Goal: Task Accomplishment & Management: Use online tool/utility

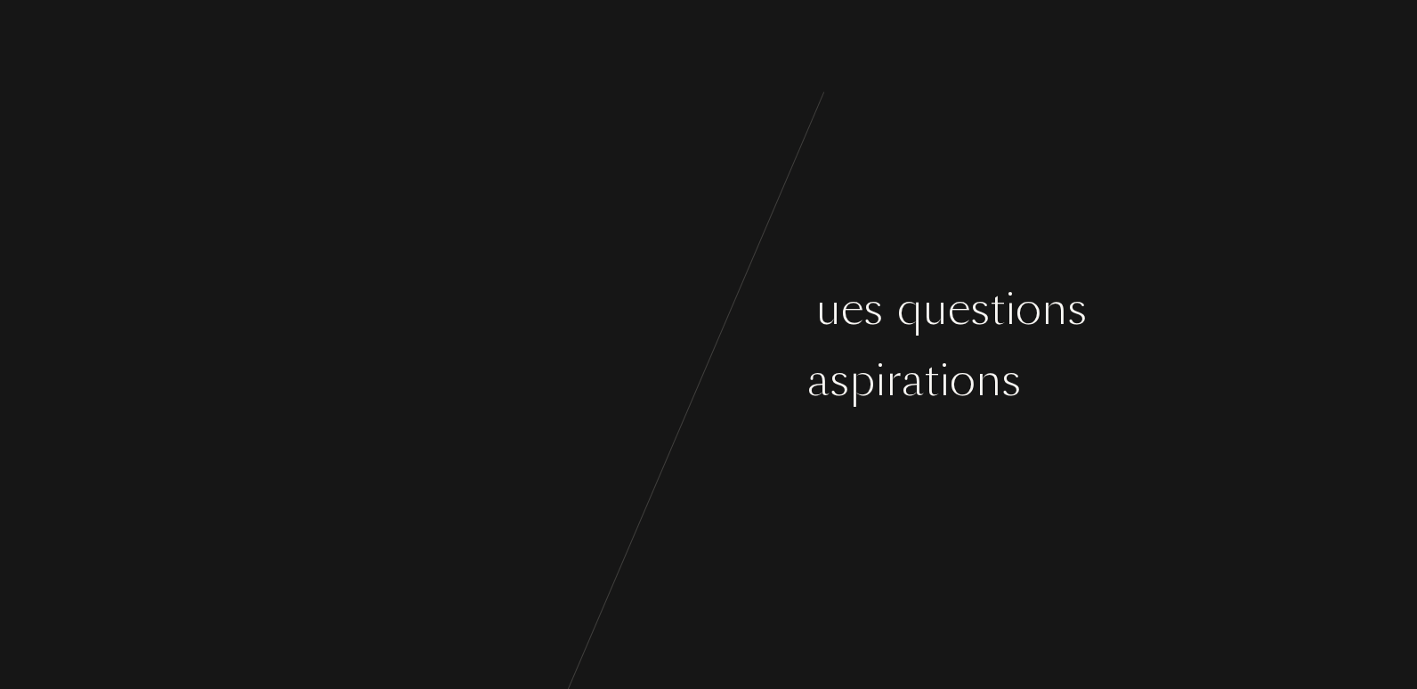
click at [242, 319] on div "[PERSON_NAME] ç o n s p a r q u e l q u e s q u e s t i o n s" at bounding box center [708, 309] width 1417 height 67
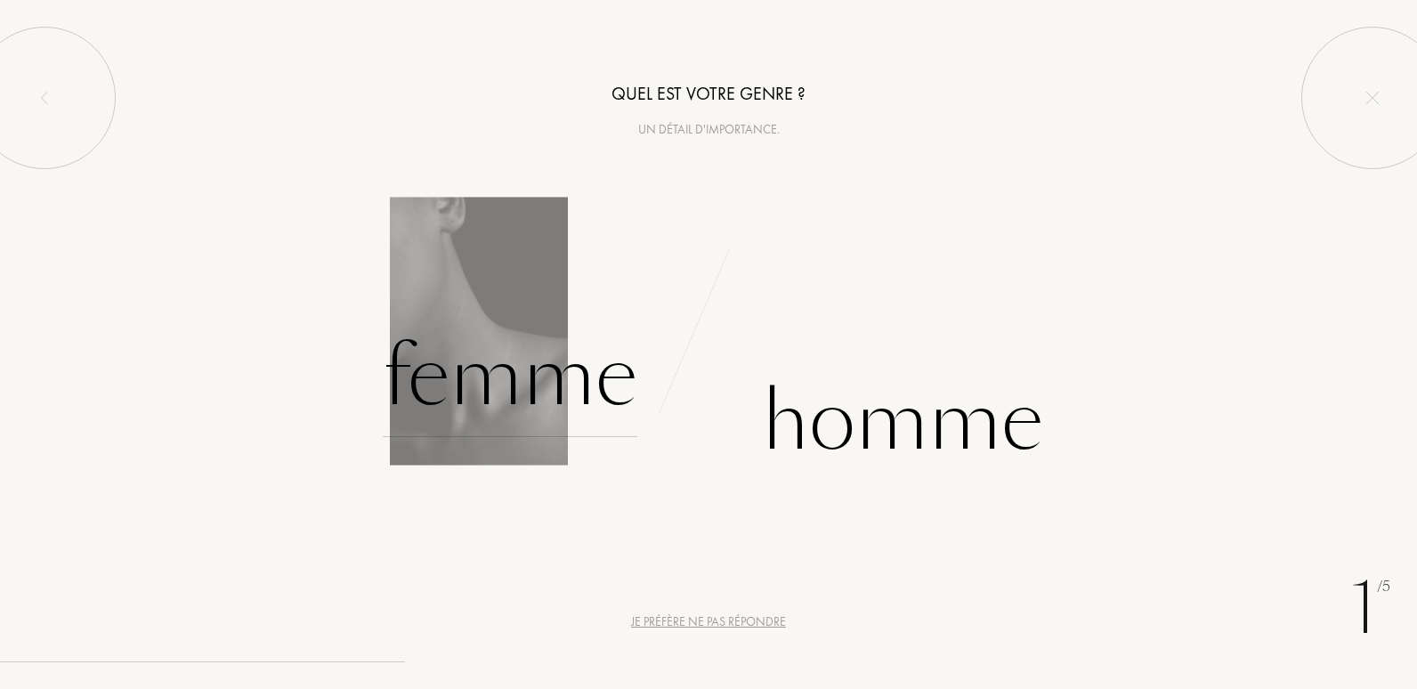
click at [514, 379] on div "Femme" at bounding box center [510, 377] width 255 height 120
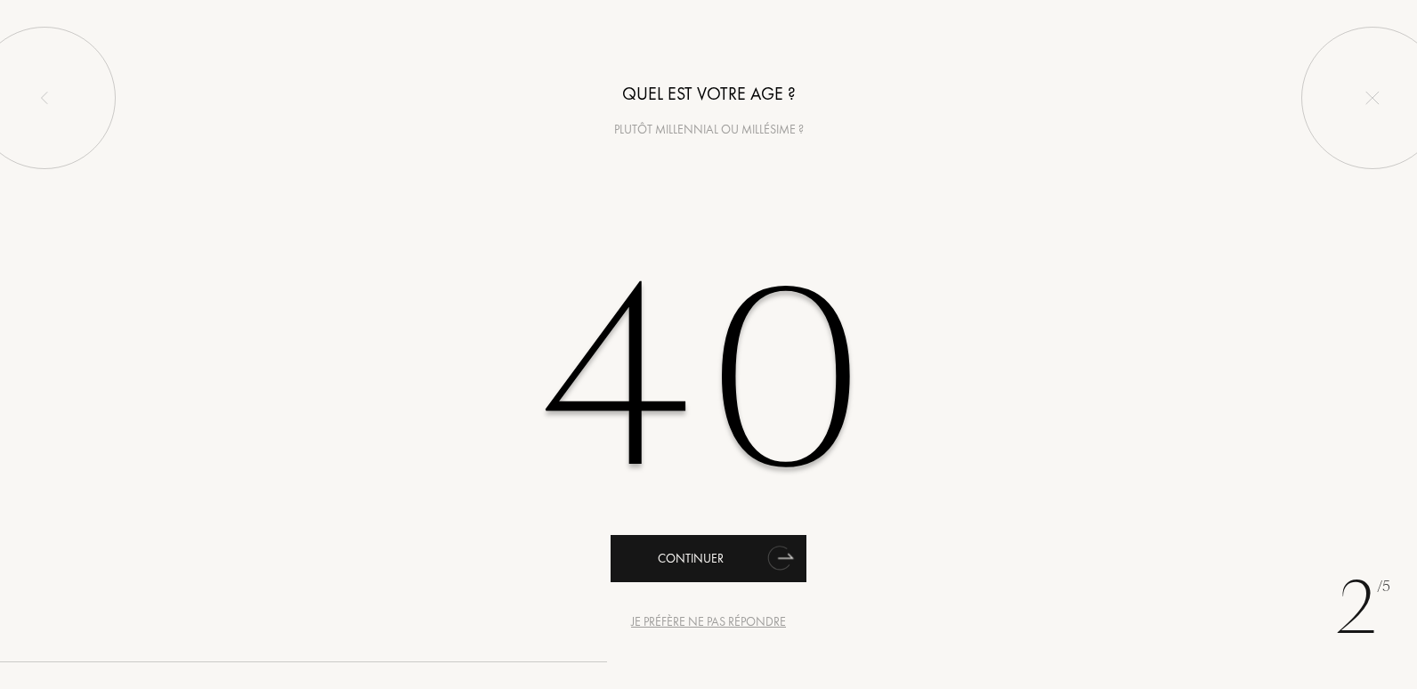
type input "40"
click at [734, 568] on div "Continuer" at bounding box center [709, 558] width 196 height 47
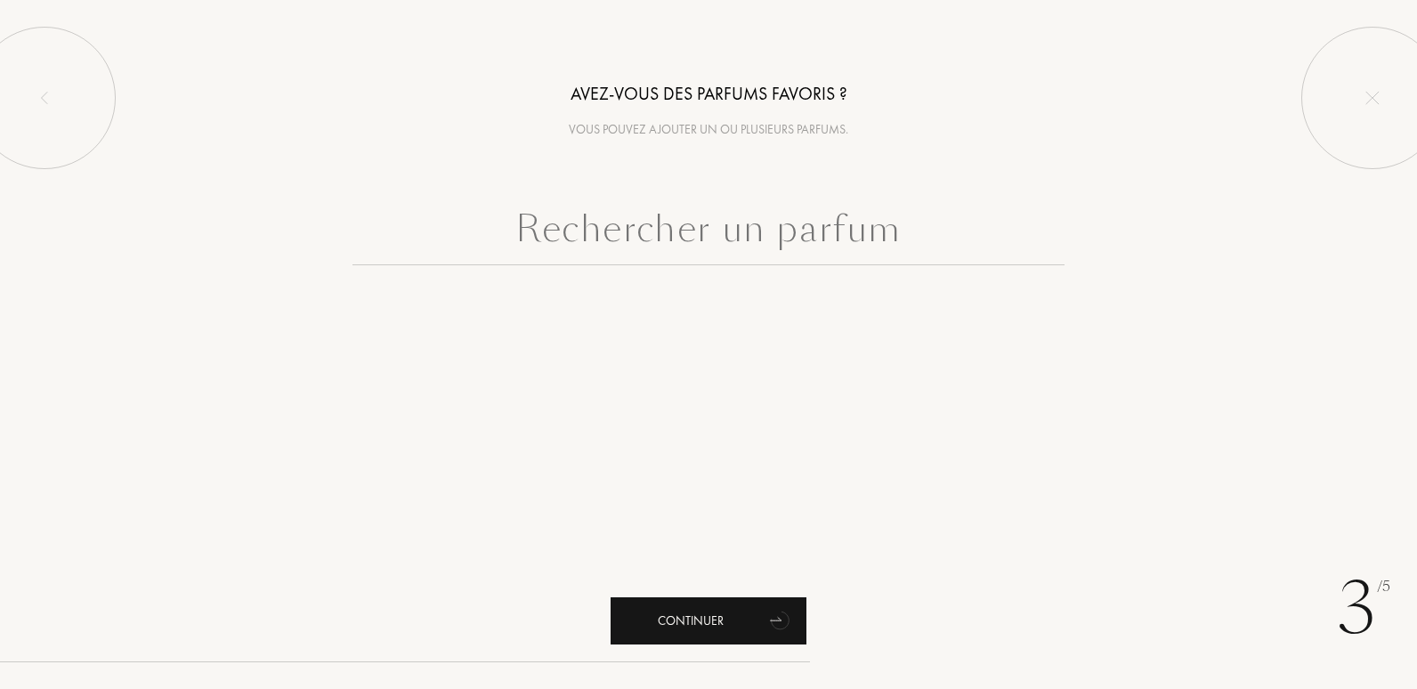
click at [702, 627] on div "Continuer" at bounding box center [709, 620] width 196 height 47
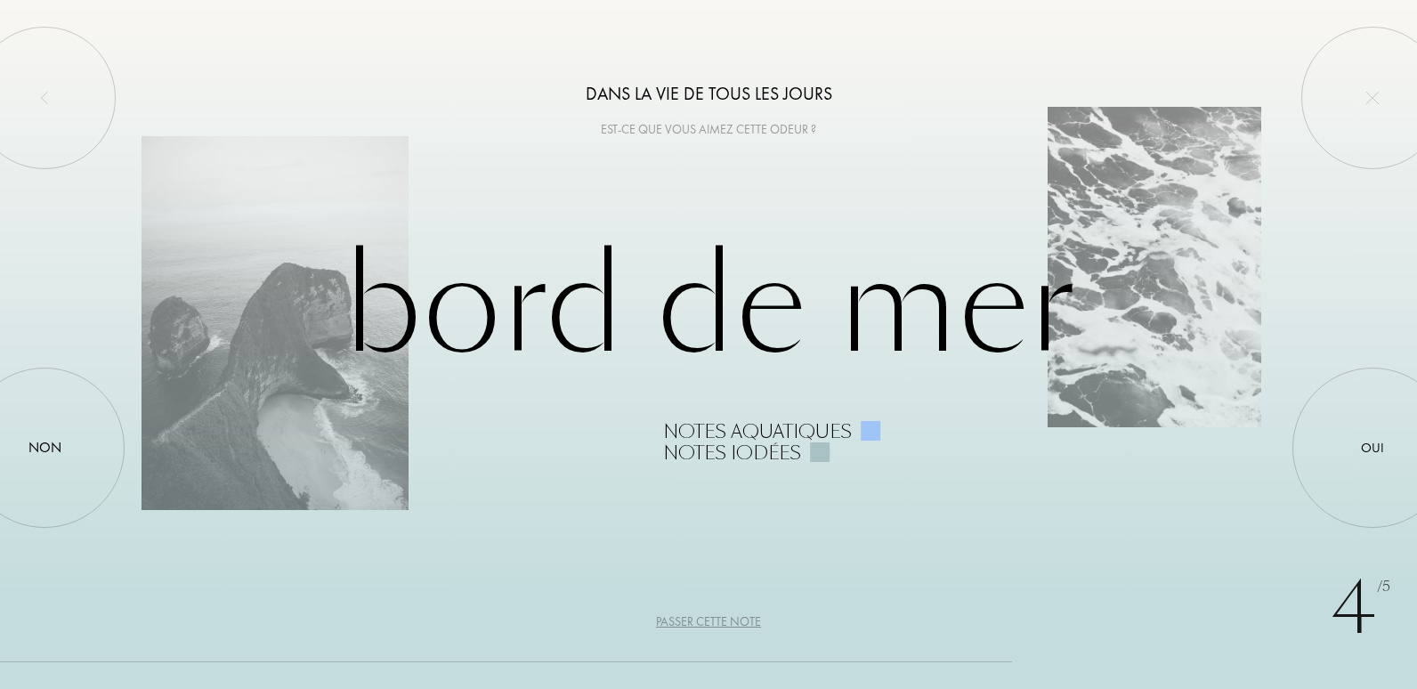
click at [729, 621] on div "Passer cette note" at bounding box center [708, 622] width 105 height 19
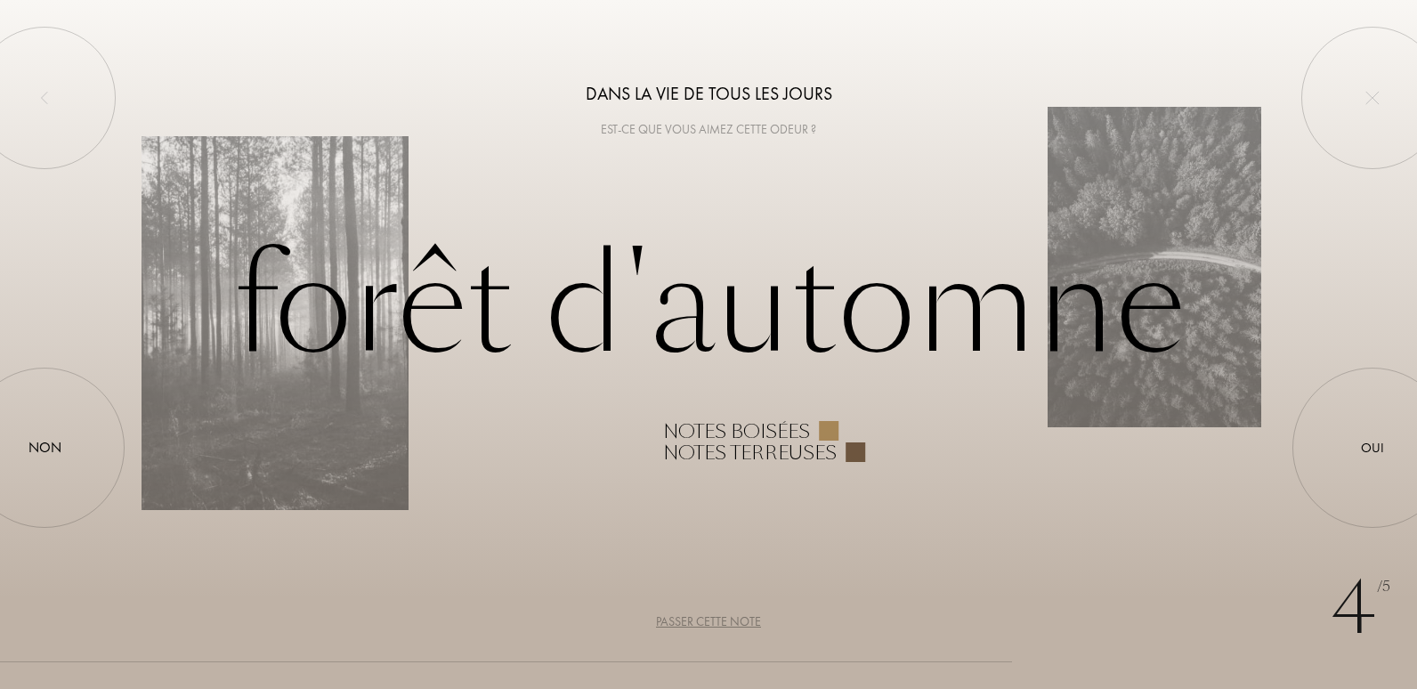
click at [709, 613] on div "Passer cette note" at bounding box center [708, 622] width 105 height 19
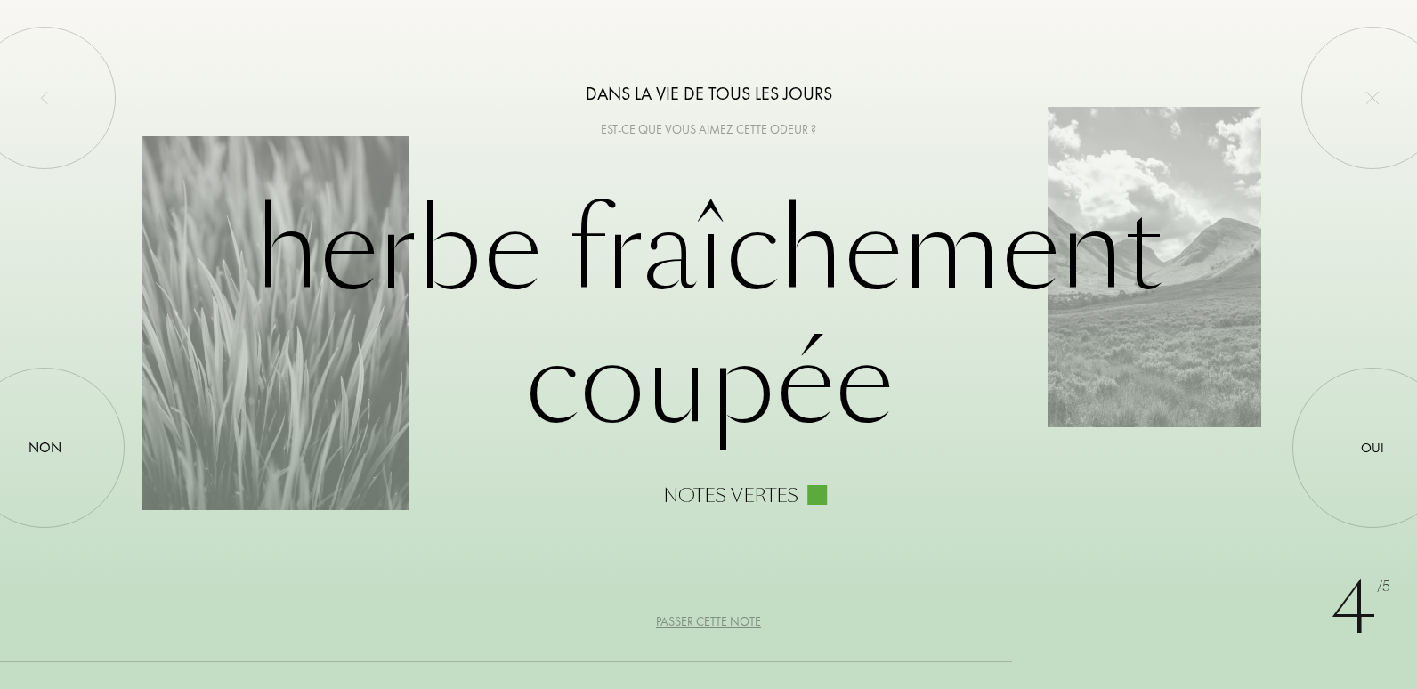
click at [712, 609] on div "4 /5 Dans la vie de tous les jours Est-ce que vous aimez cette odeur ? Herbe fr…" at bounding box center [708, 344] width 1417 height 689
click at [715, 623] on div "Passer cette note" at bounding box center [708, 622] width 105 height 19
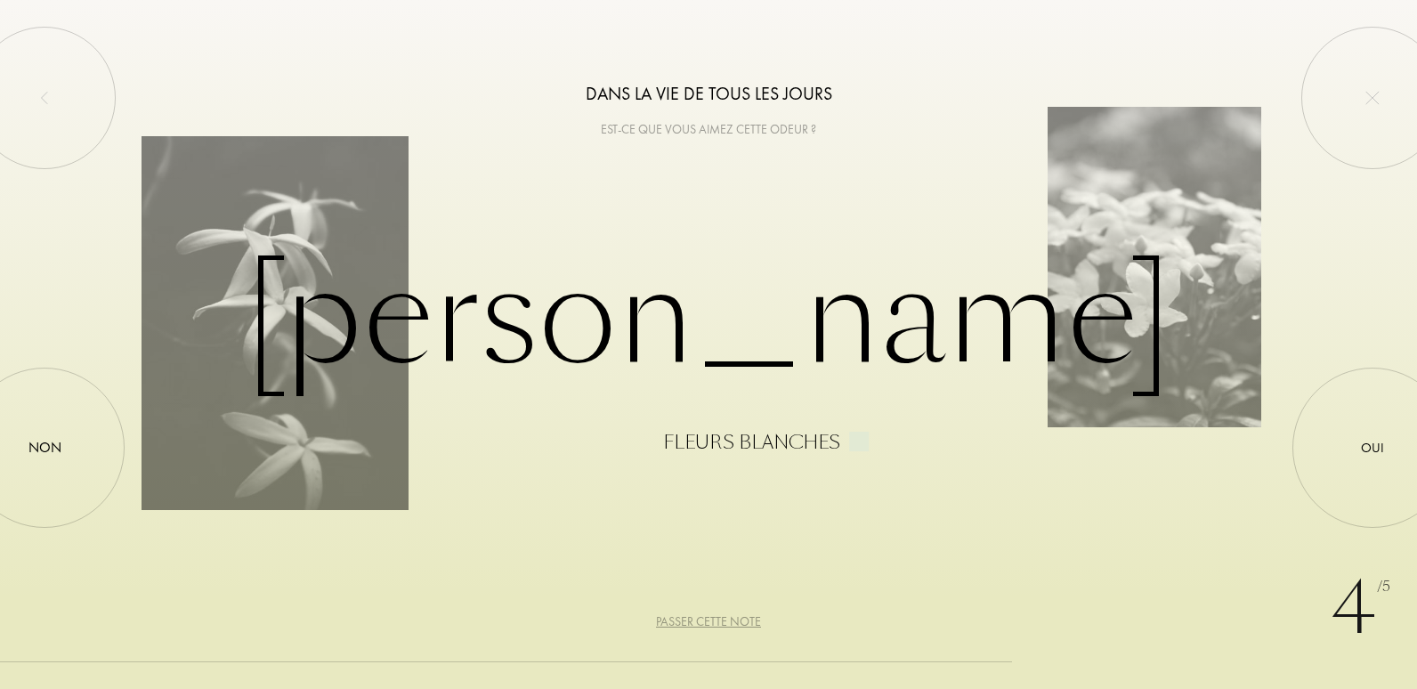
click at [715, 623] on div "Passer cette note" at bounding box center [708, 622] width 105 height 19
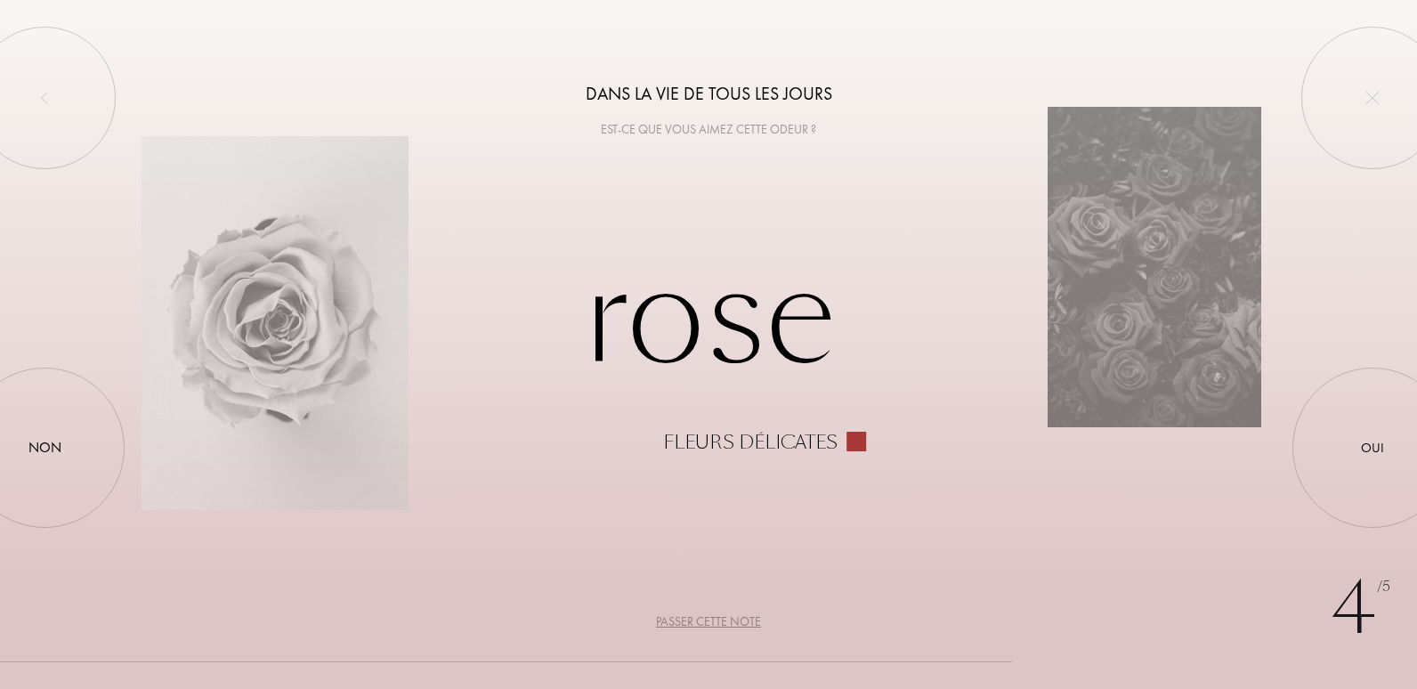
click at [715, 623] on div "Passer cette note" at bounding box center [708, 622] width 105 height 19
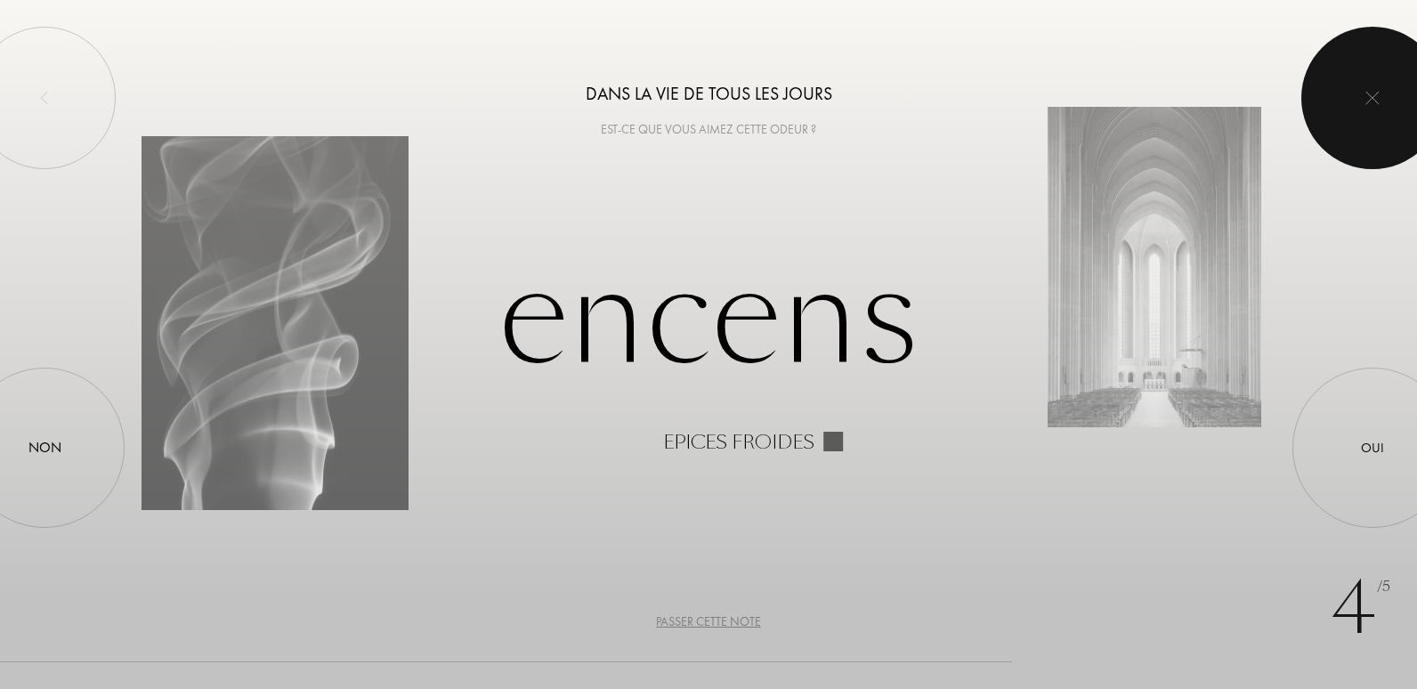
click at [1366, 96] on img at bounding box center [1373, 98] width 14 height 14
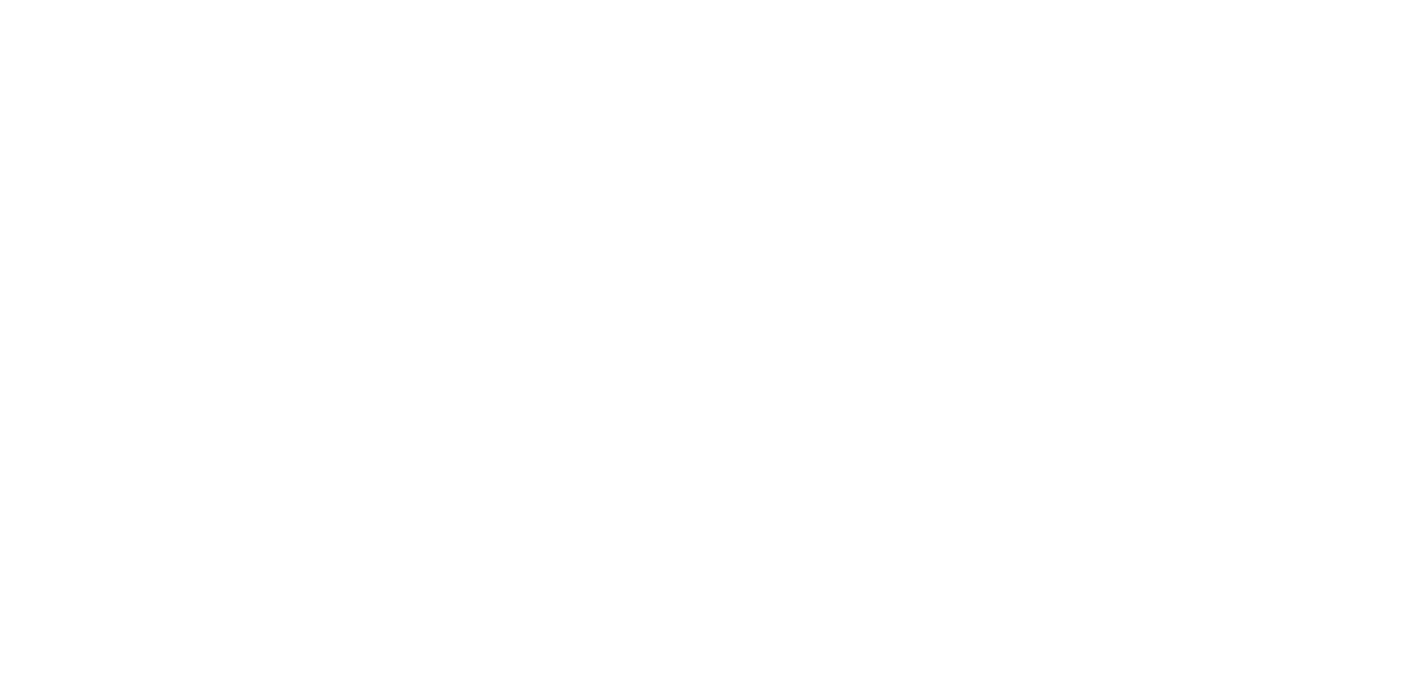
select select "FR"
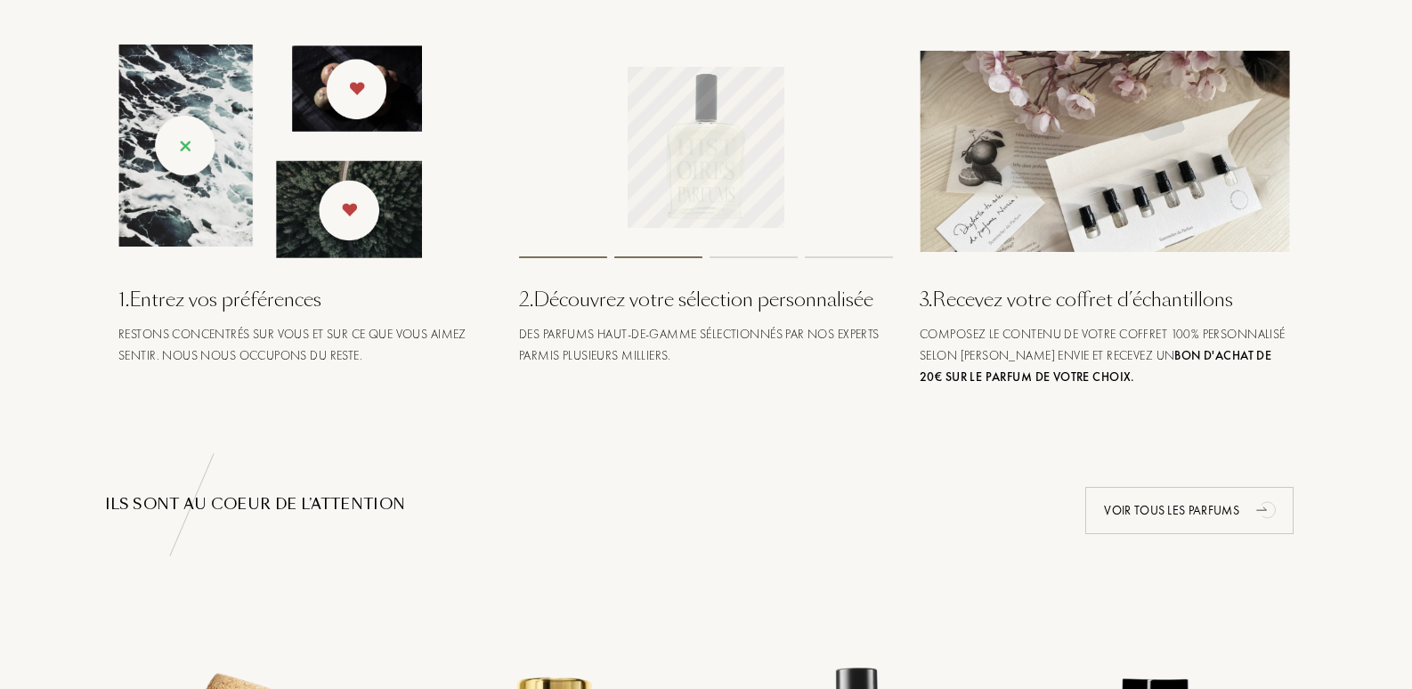
scroll to position [712, 0]
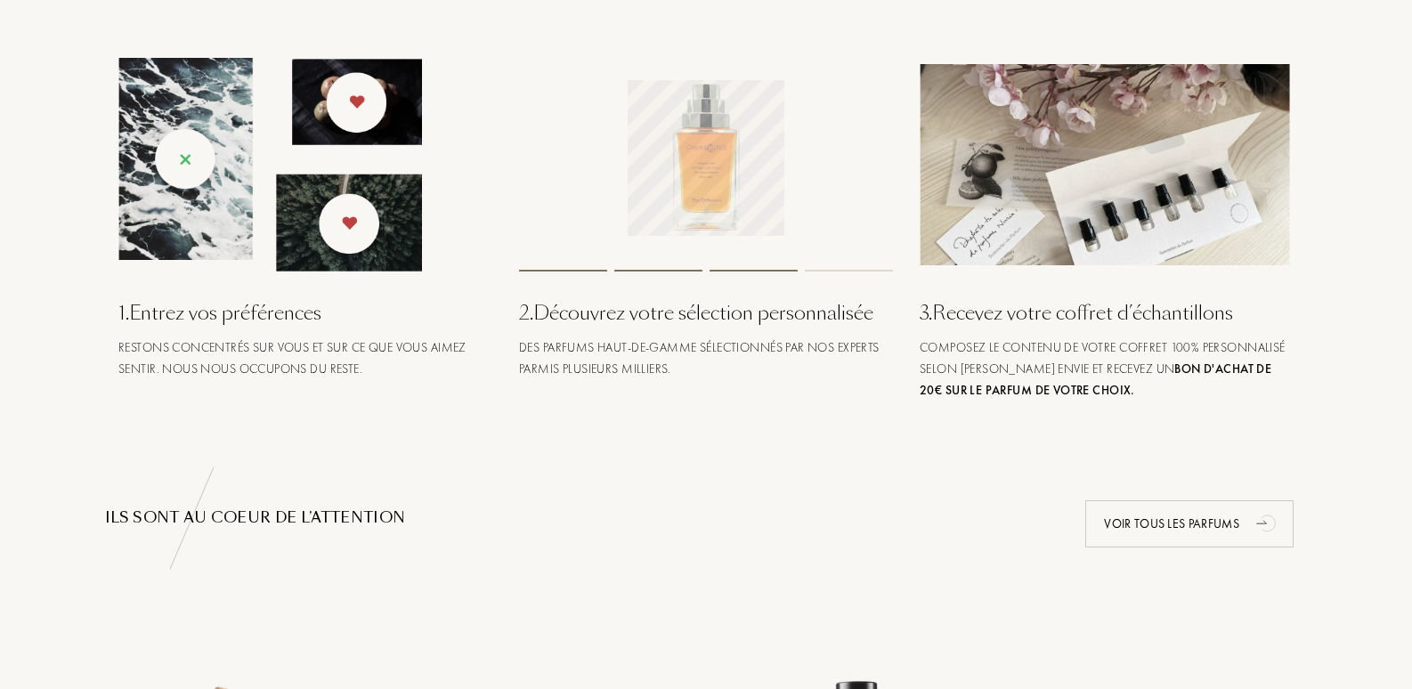
click at [179, 162] on img at bounding box center [270, 165] width 304 height 214
click at [190, 155] on img at bounding box center [270, 165] width 304 height 214
click at [297, 337] on div "Restons concentrés sur vous et sur ce que vous aimez sentir. Nous nous occupons…" at bounding box center [305, 358] width 374 height 43
click at [296, 352] on div "Restons concentrés sur vous et sur ce que vous aimez sentir. Nous nous occupons…" at bounding box center [305, 358] width 374 height 43
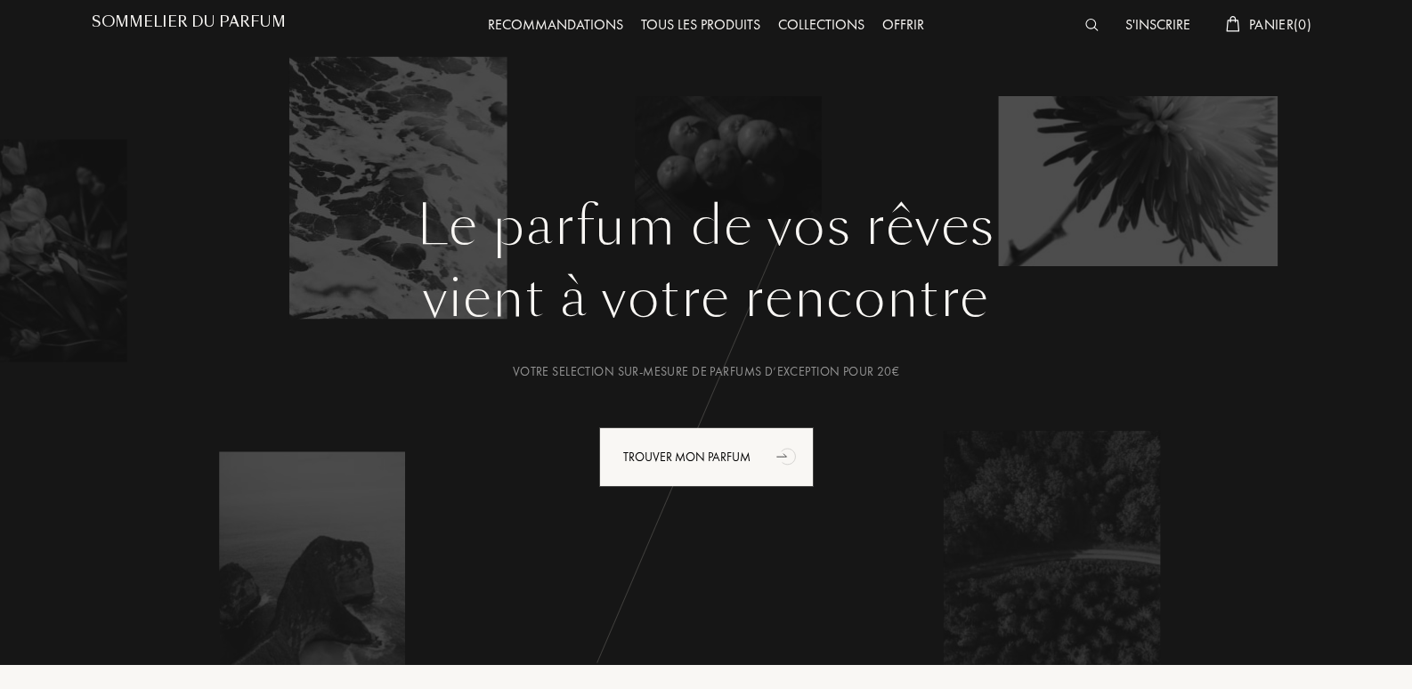
scroll to position [0, 0]
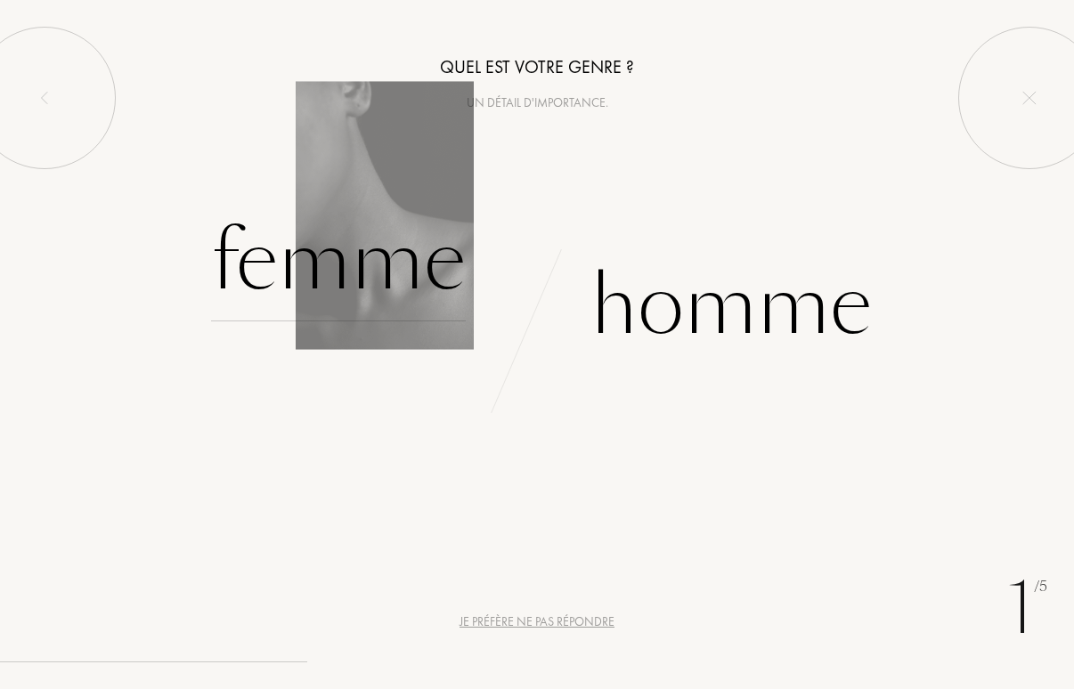
click at [349, 285] on div "Femme" at bounding box center [338, 261] width 255 height 120
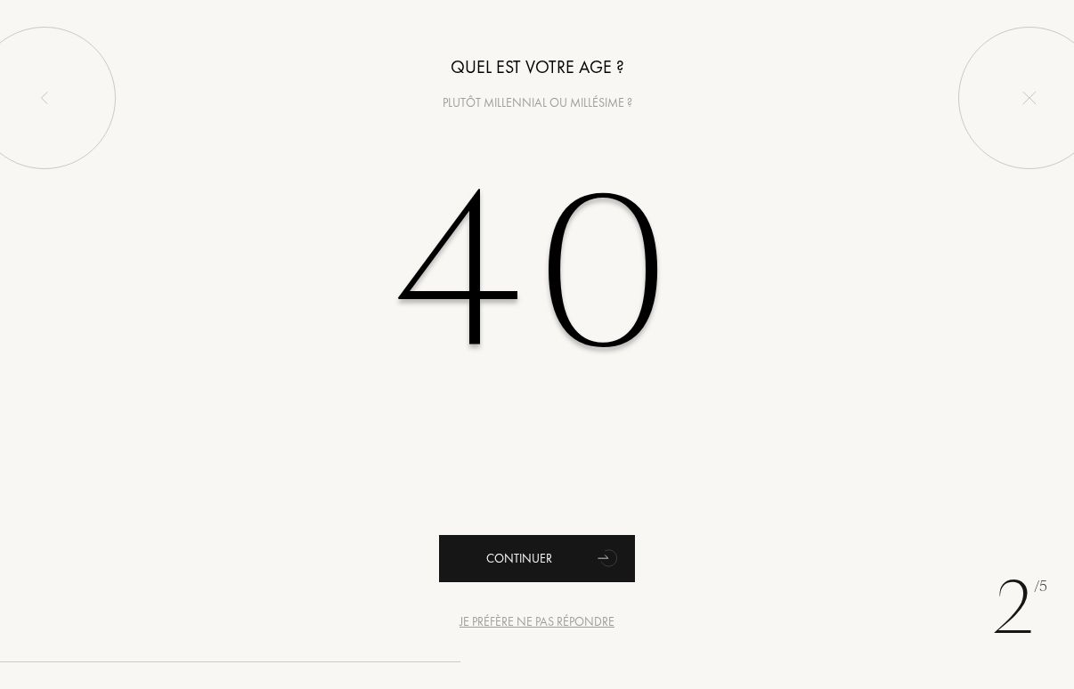
type input "40"
click at [548, 567] on div "Continuer" at bounding box center [537, 558] width 196 height 47
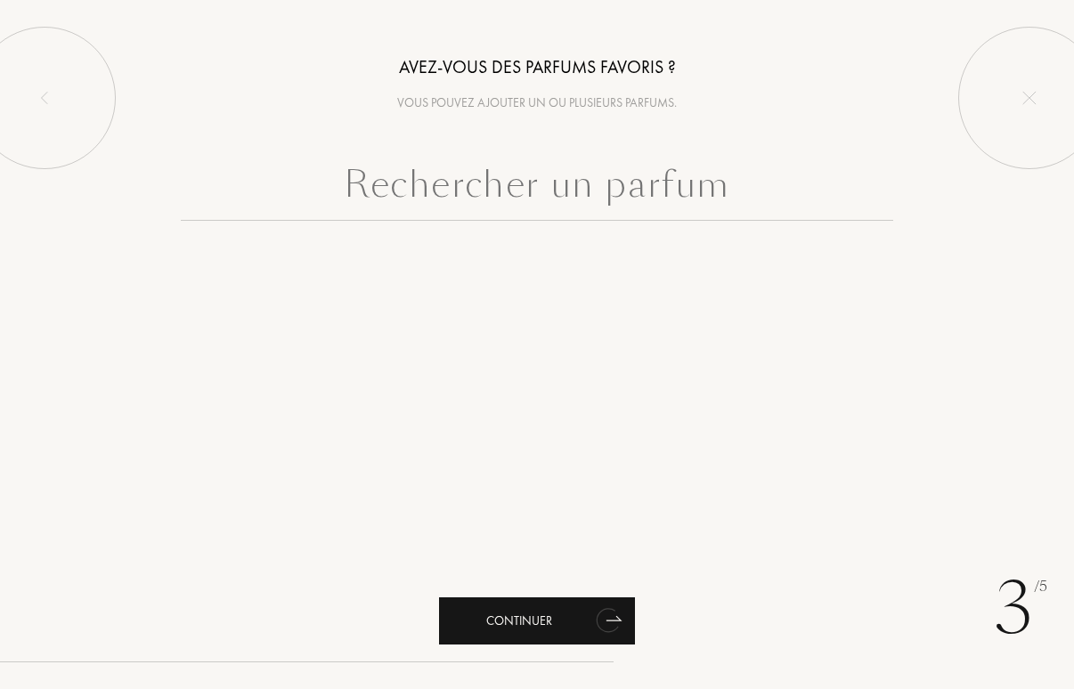
click at [540, 625] on div "Continuer" at bounding box center [537, 620] width 196 height 47
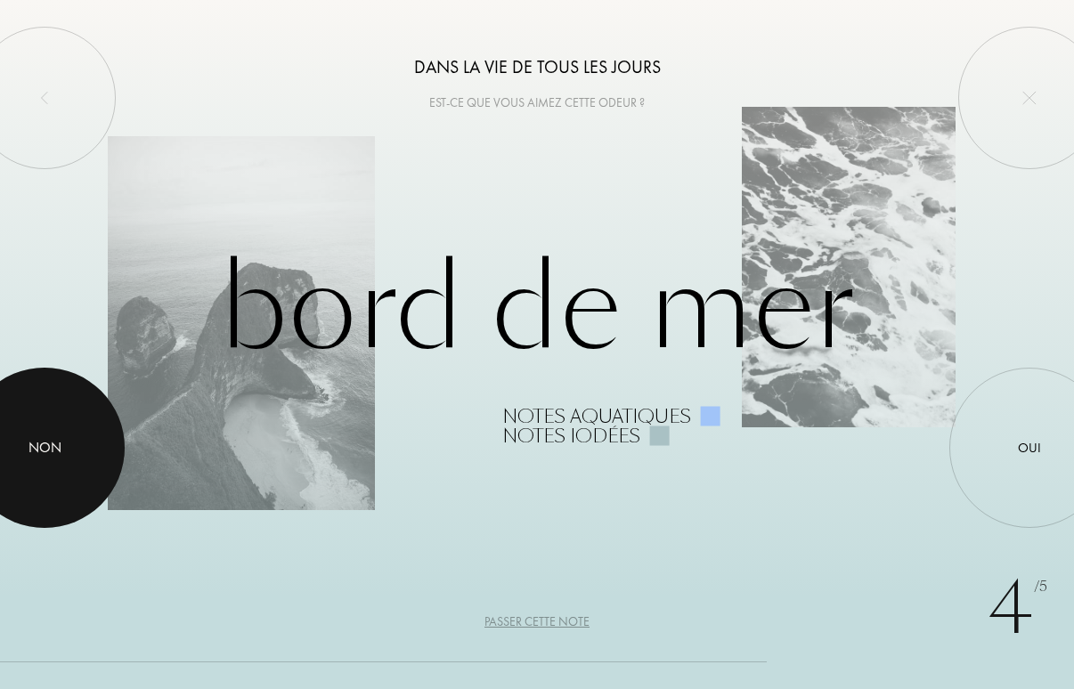
click at [65, 468] on div at bounding box center [44, 448] width 160 height 160
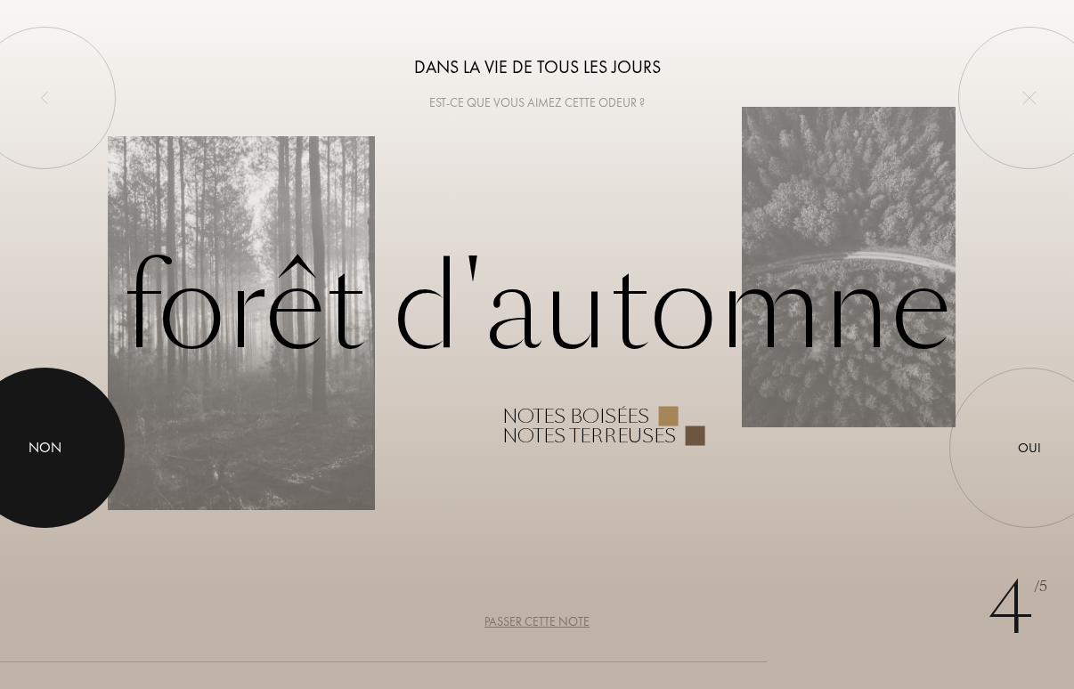
click at [84, 442] on div at bounding box center [44, 448] width 160 height 160
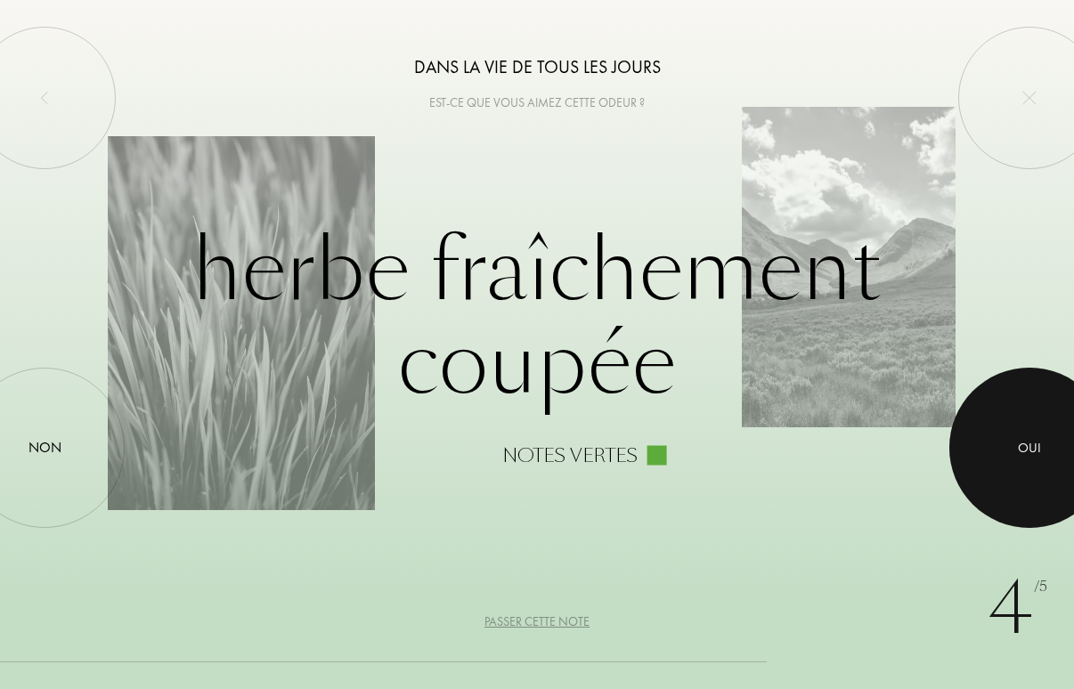
click at [1031, 445] on div "Oui" at bounding box center [1029, 448] width 23 height 20
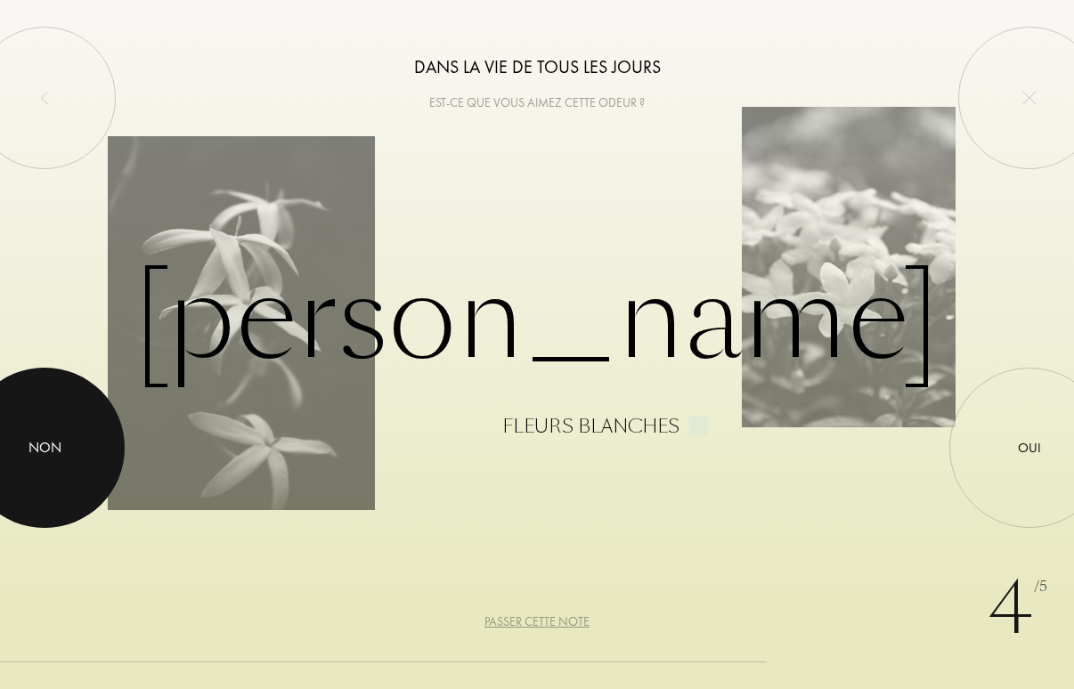
click at [56, 454] on div "Non" at bounding box center [44, 447] width 33 height 21
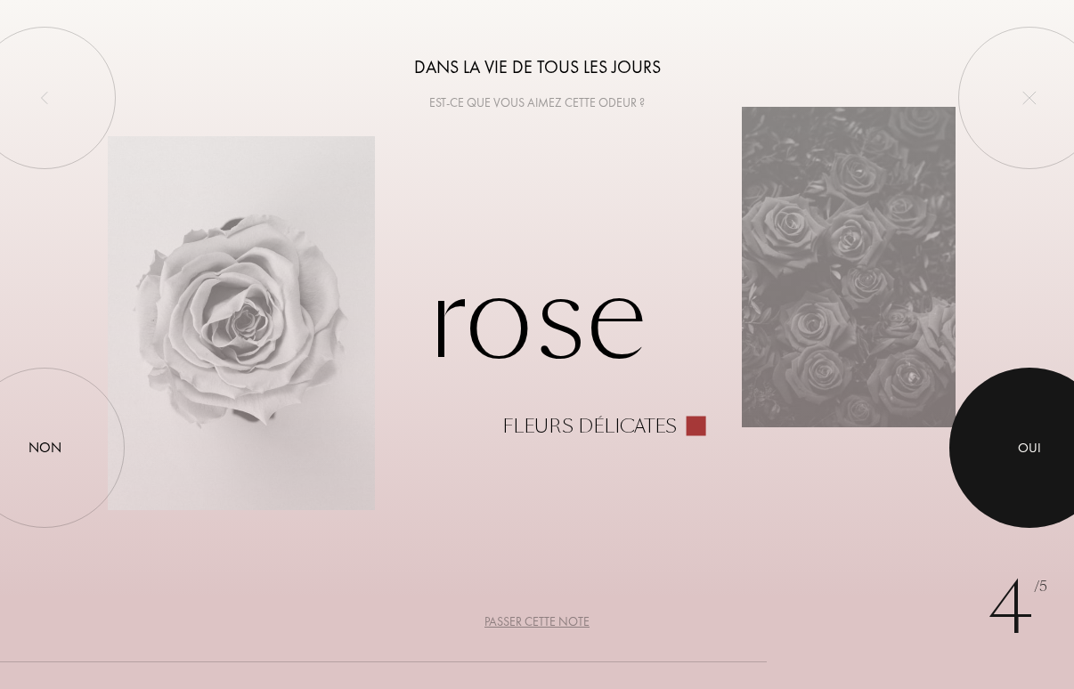
click at [1010, 452] on div at bounding box center [1029, 448] width 160 height 160
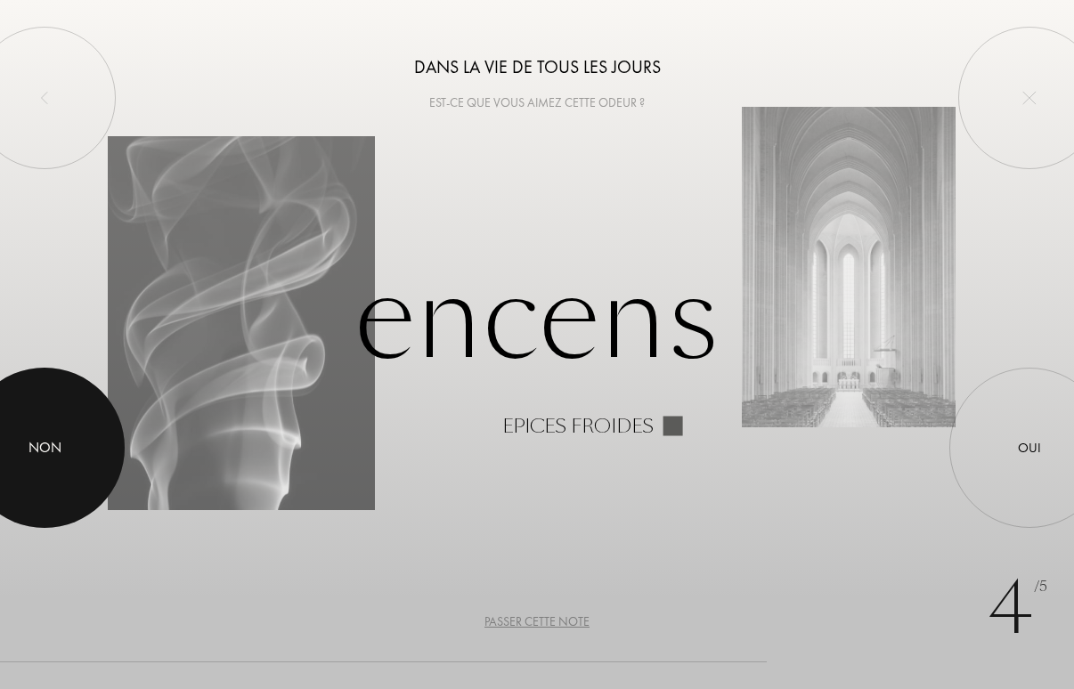
click at [64, 450] on div at bounding box center [44, 448] width 160 height 160
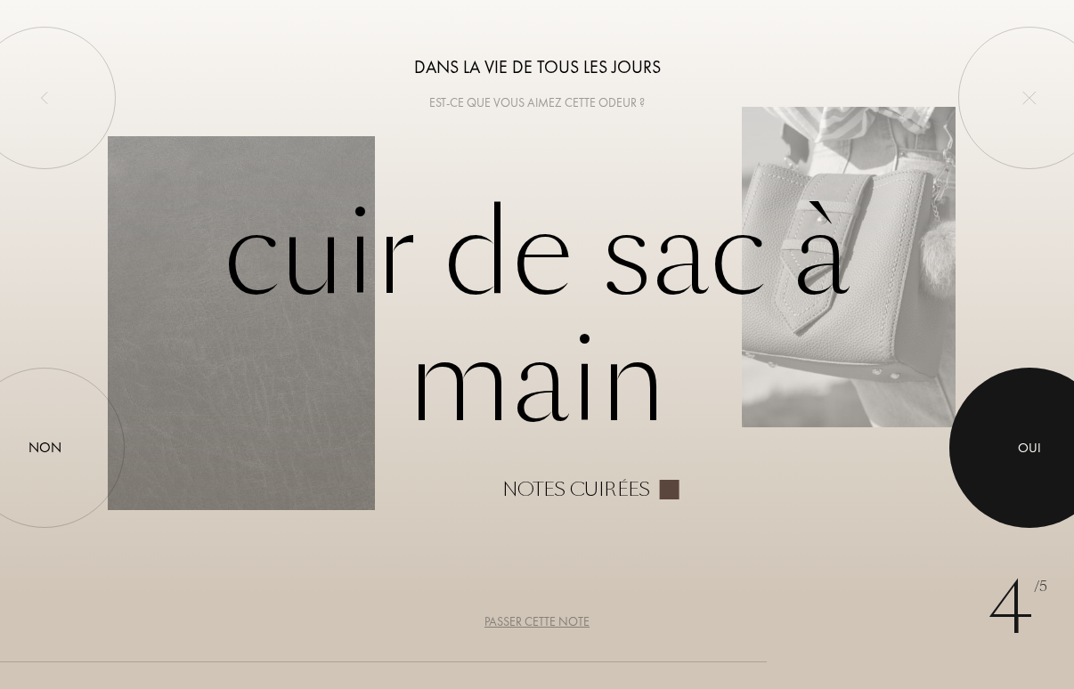
click at [1001, 451] on div at bounding box center [1029, 448] width 160 height 160
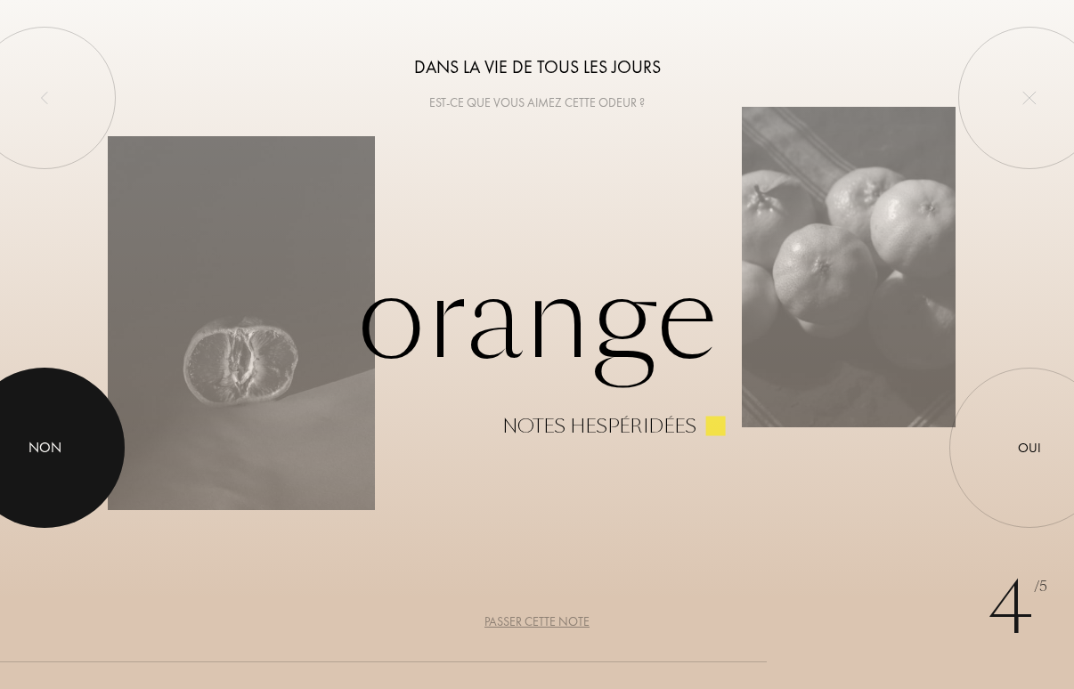
click at [70, 442] on div at bounding box center [44, 448] width 160 height 160
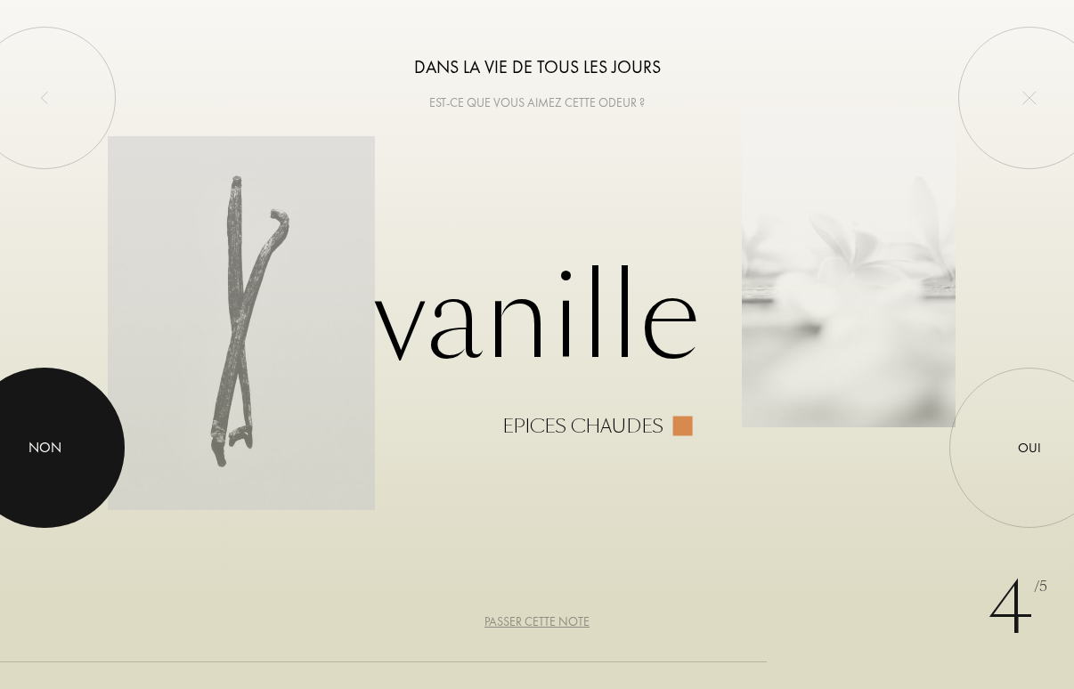
click at [70, 442] on div at bounding box center [44, 448] width 160 height 160
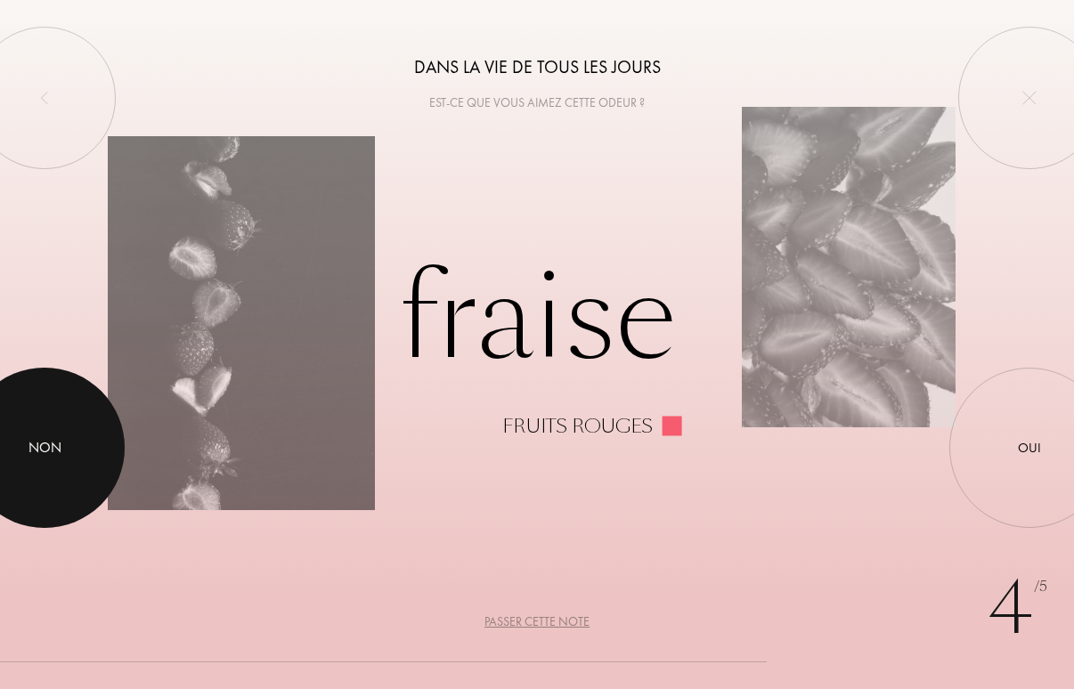
click at [70, 443] on div at bounding box center [44, 448] width 160 height 160
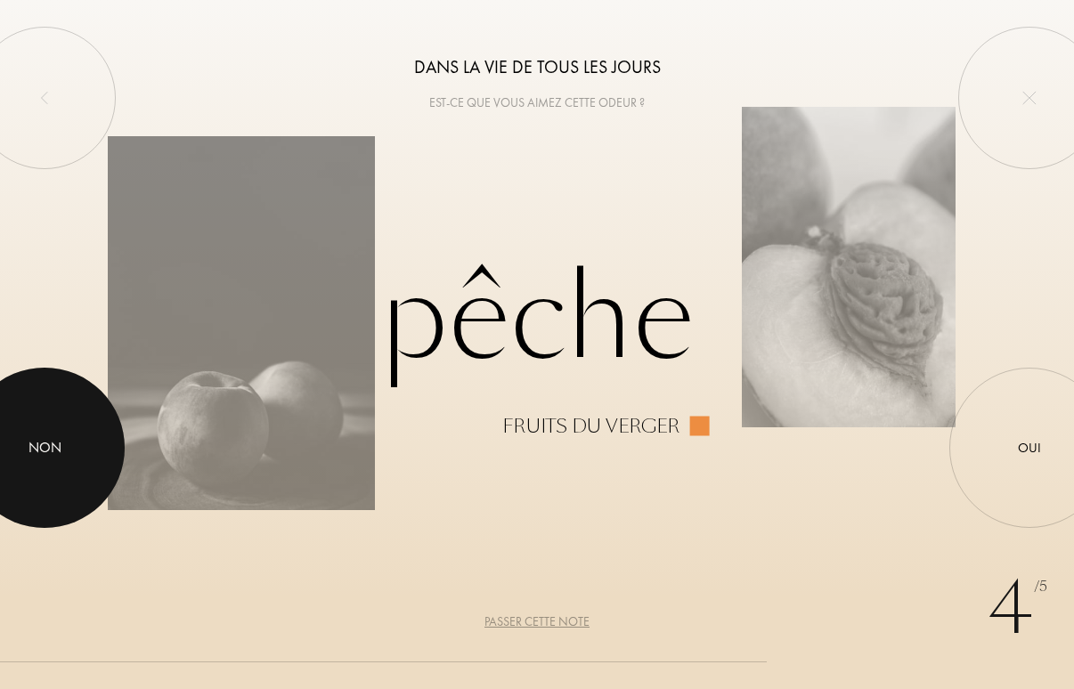
click at [70, 443] on div at bounding box center [44, 448] width 160 height 160
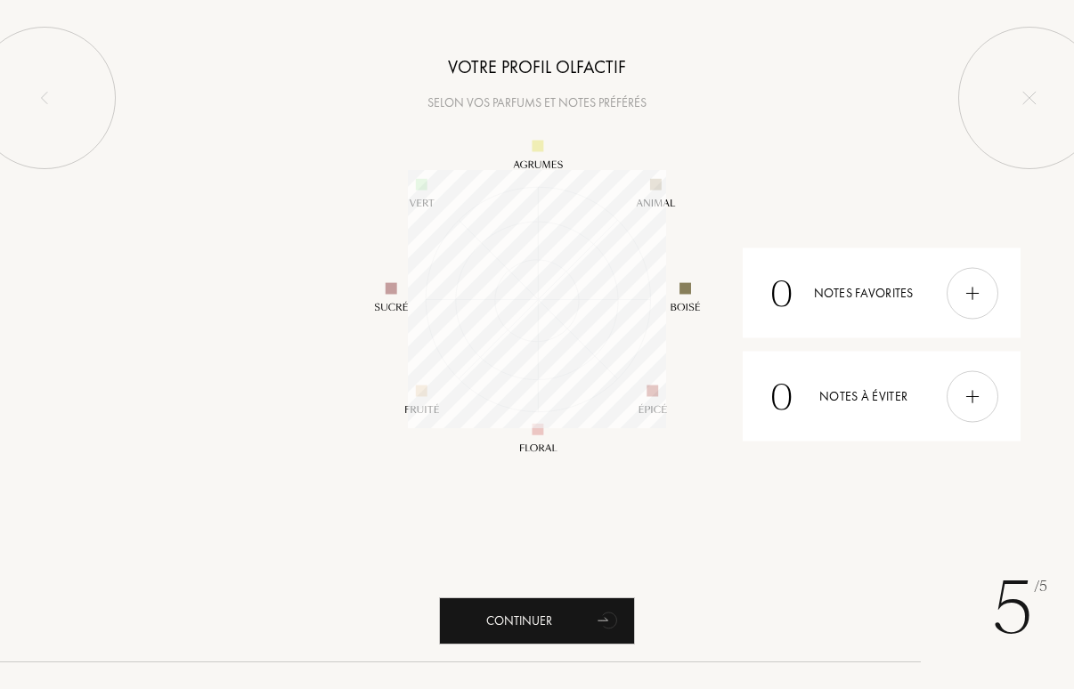
scroll to position [258, 258]
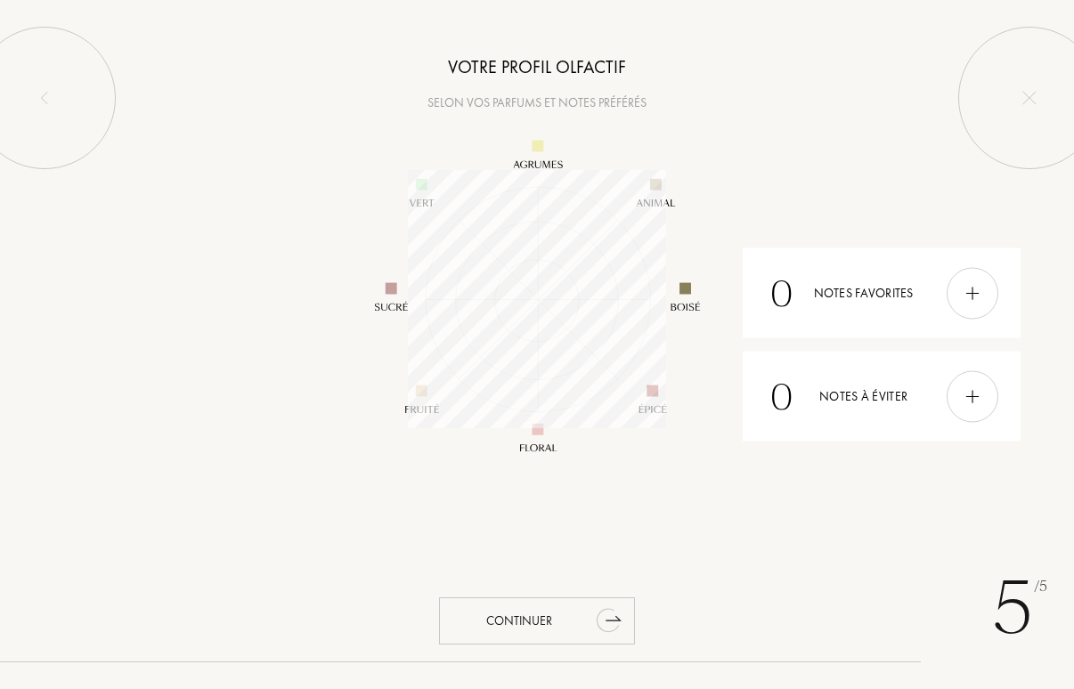
click at [546, 618] on div "Continuer" at bounding box center [537, 620] width 196 height 47
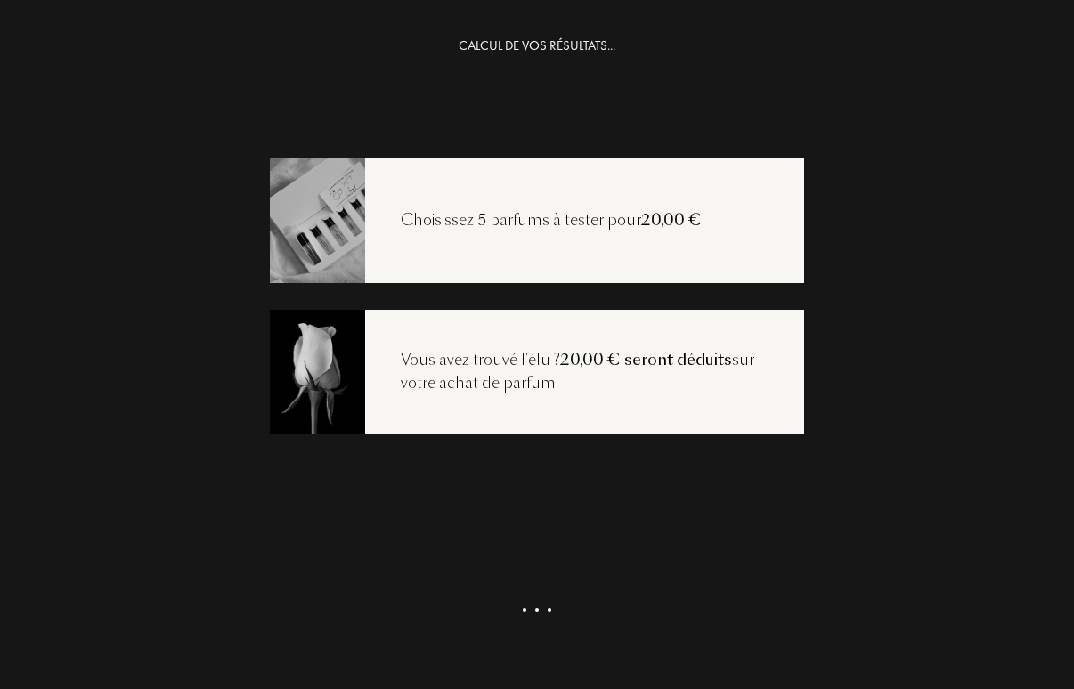
scroll to position [36, 0]
